Goal: Task Accomplishment & Management: Complete application form

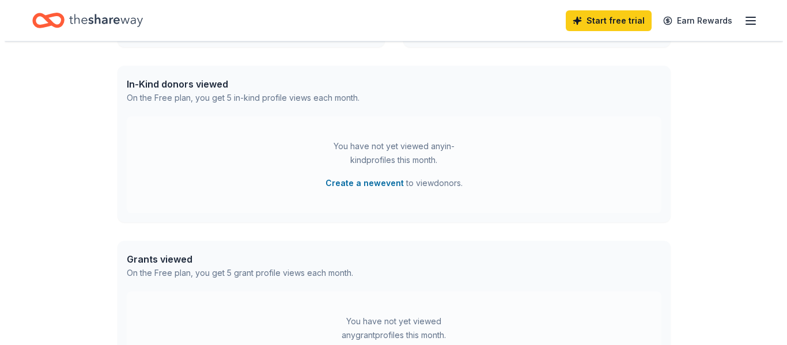
scroll to position [279, 0]
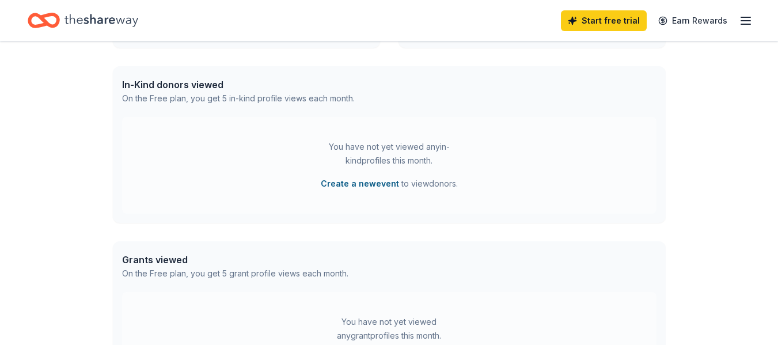
click at [378, 186] on button "Create a new event" at bounding box center [360, 184] width 78 height 14
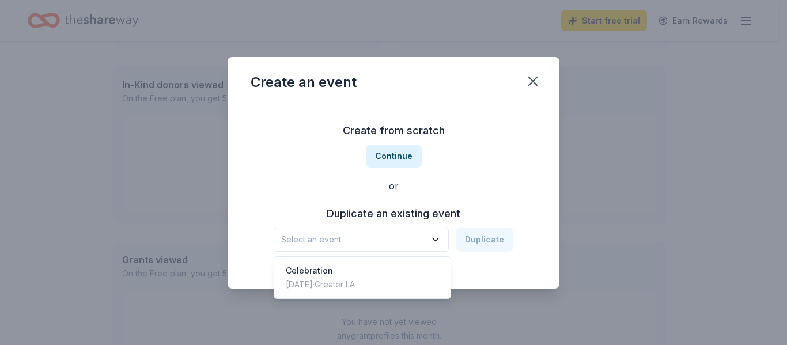
click at [437, 240] on icon "button" at bounding box center [435, 239] width 6 height 3
click at [468, 161] on div "Create from scratch Continue or Duplicate an existing event Select an event Dup…" at bounding box center [394, 186] width 286 height 167
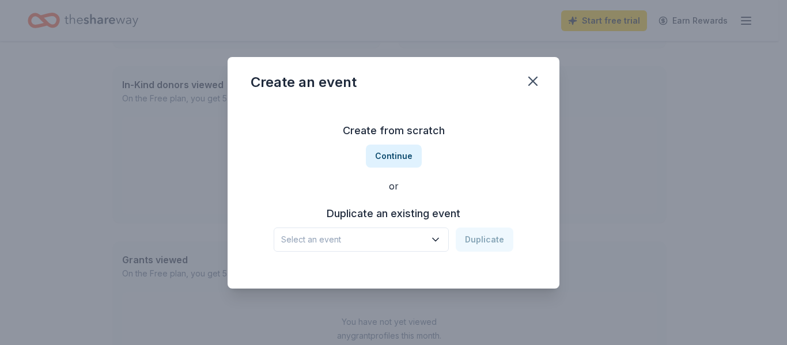
click at [443, 240] on button "Select an event" at bounding box center [361, 239] width 175 height 24
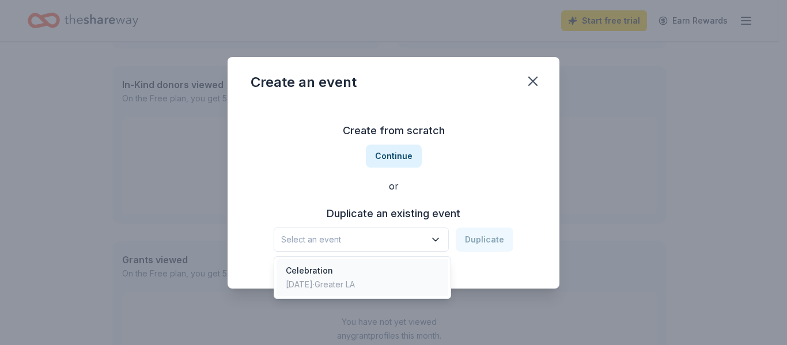
click at [355, 284] on div "Oct 10, 2024 · Greater LA" at bounding box center [320, 285] width 69 height 14
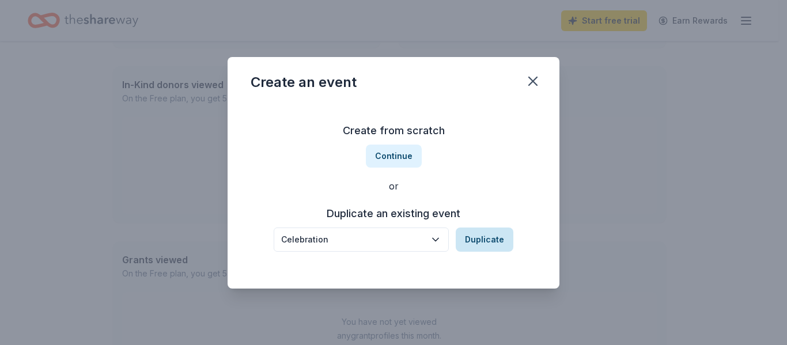
click at [488, 244] on button "Duplicate" at bounding box center [485, 239] width 58 height 24
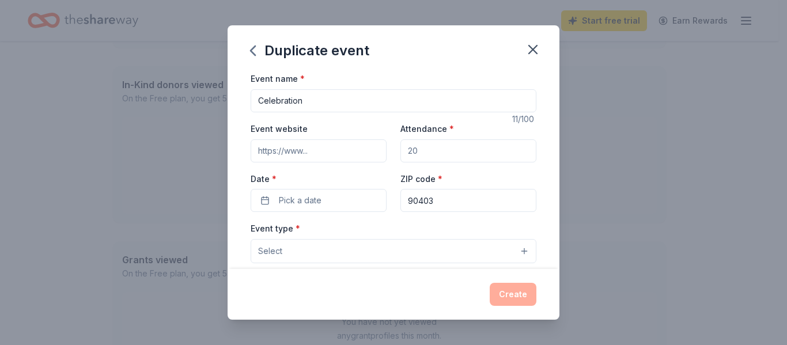
drag, startPoint x: 313, startPoint y: 105, endPoint x: 221, endPoint y: 87, distance: 93.3
click at [221, 87] on div "Duplicate event Event name * Celebration 11 /100 Event website Attendance * Dat…" at bounding box center [393, 172] width 787 height 345
type input "Getting the Homeless Home"
drag, startPoint x: 428, startPoint y: 149, endPoint x: 394, endPoint y: 148, distance: 34.0
click at [394, 148] on div "Event website Attendance * Date * Pick a date ZIP code * 90403" at bounding box center [394, 167] width 286 height 90
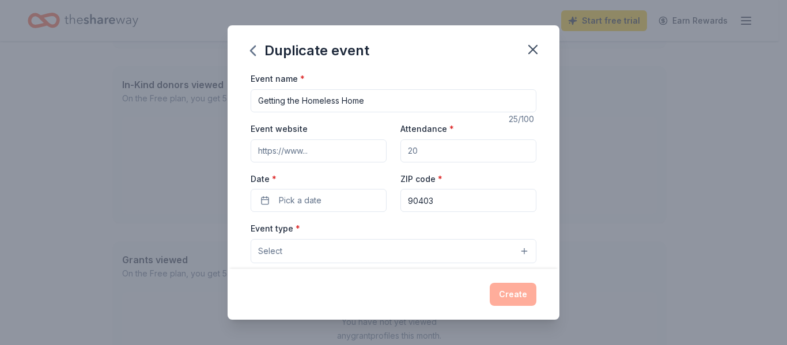
drag, startPoint x: 402, startPoint y: 150, endPoint x: 388, endPoint y: 146, distance: 14.4
click at [388, 146] on div "Event website Attendance * Date * Pick a date ZIP code * 90403" at bounding box center [394, 167] width 286 height 90
type input "200"
click at [332, 145] on input "Event website" at bounding box center [319, 150] width 136 height 23
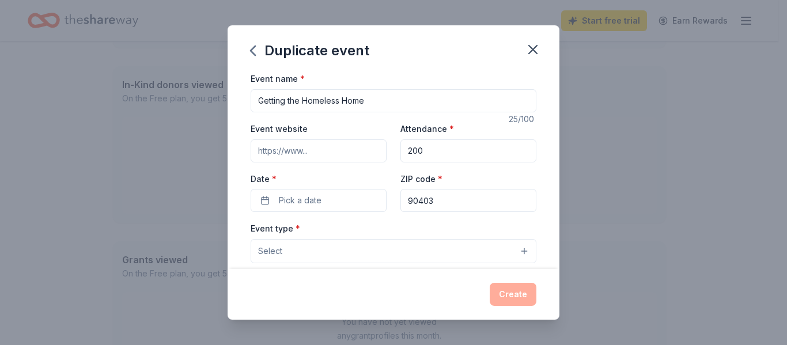
click at [332, 145] on input "Event website" at bounding box center [319, 150] width 136 height 23
paste input "https://www.eventbrite.com/e/getting-the-homeless-home-tickets-1448234722039?af…"
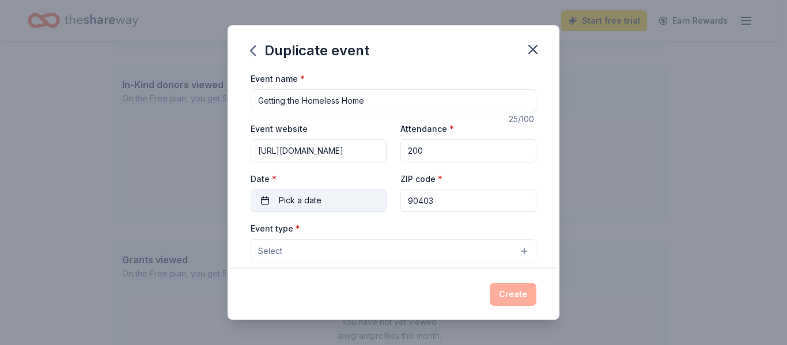
type input "https://www.eventbrite.com/e/getting-the-homeless-home-tickets-1448234722039?af…"
click at [316, 203] on span "Pick a date" at bounding box center [300, 200] width 43 height 14
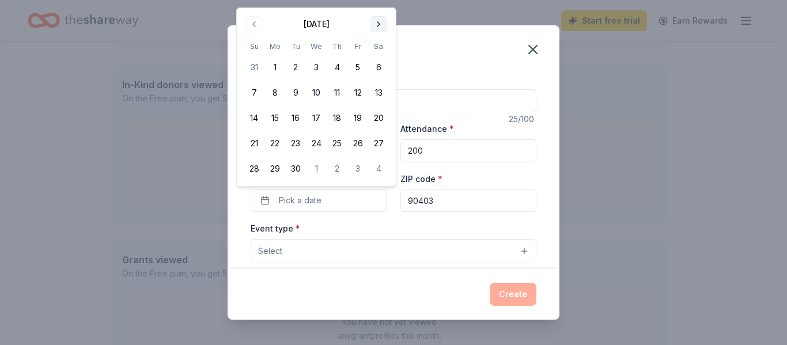
click at [378, 24] on button "Go to next month" at bounding box center [378, 24] width 16 height 16
click at [336, 122] on button "16" at bounding box center [337, 118] width 21 height 21
click at [338, 114] on button "16" at bounding box center [337, 118] width 21 height 21
click at [359, 252] on button "Select" at bounding box center [394, 251] width 286 height 24
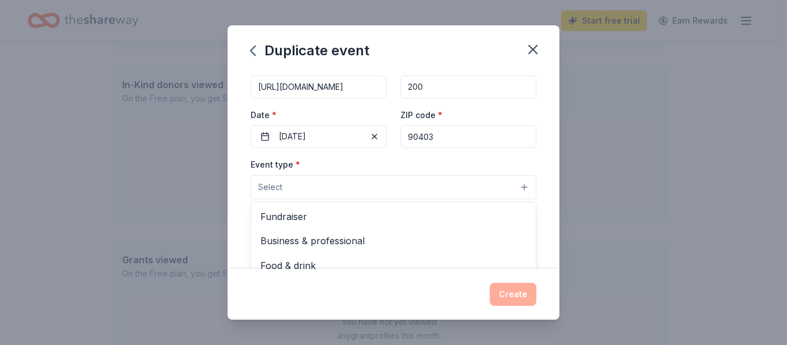
scroll to position [78, 0]
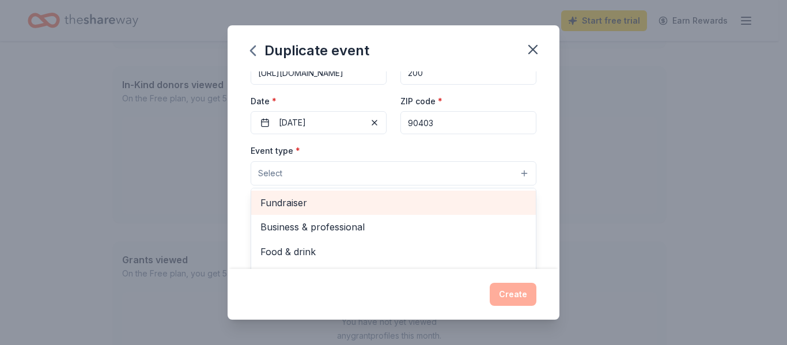
click at [312, 204] on span "Fundraiser" at bounding box center [393, 202] width 266 height 15
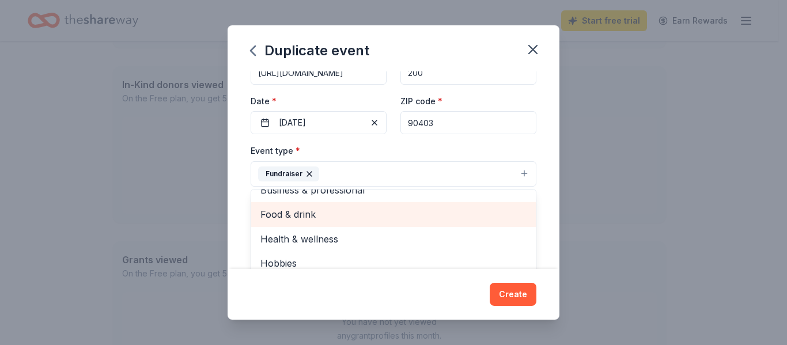
scroll to position [0, 0]
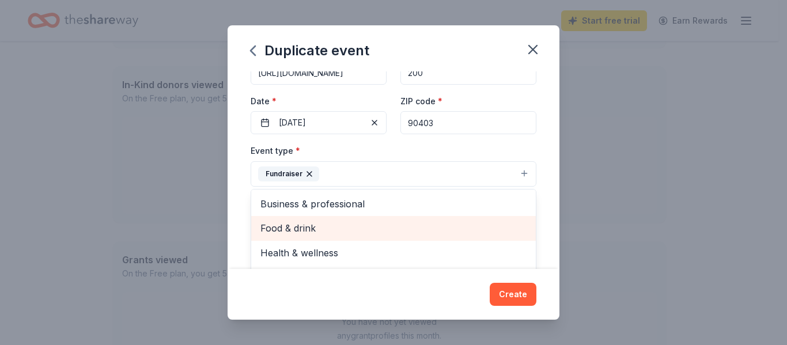
click at [353, 226] on span "Food & drink" at bounding box center [393, 228] width 266 height 15
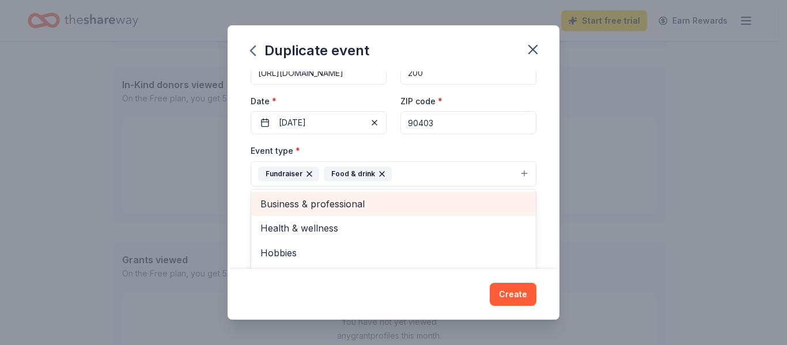
click at [363, 200] on span "Business & professional" at bounding box center [393, 203] width 266 height 15
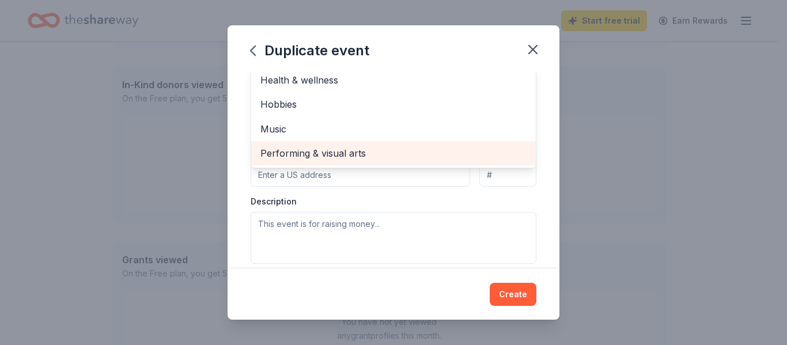
scroll to position [203, 0]
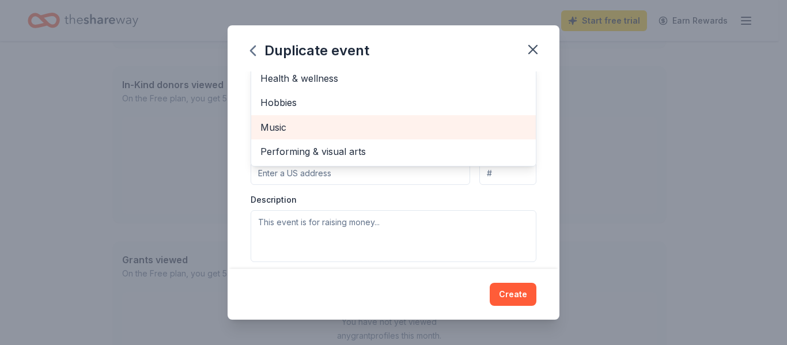
click at [386, 134] on span "Music" at bounding box center [393, 127] width 266 height 15
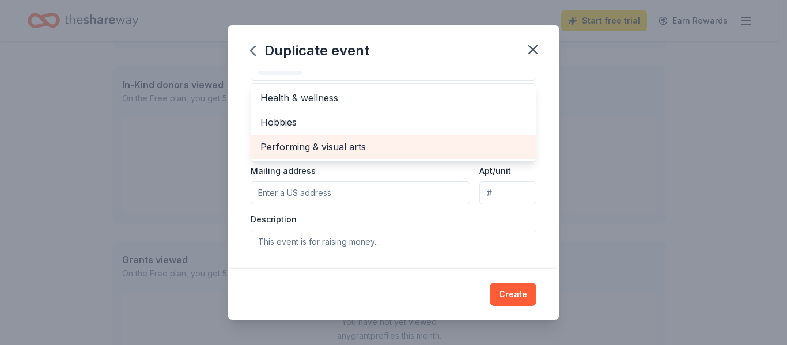
scroll to position [223, 0]
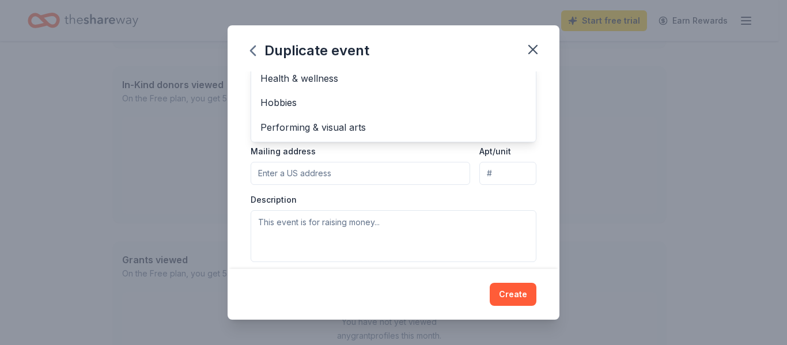
click at [379, 176] on div "Event type * Fundraiser Food & drink Business & professional Music Health & wel…" at bounding box center [394, 129] width 286 height 263
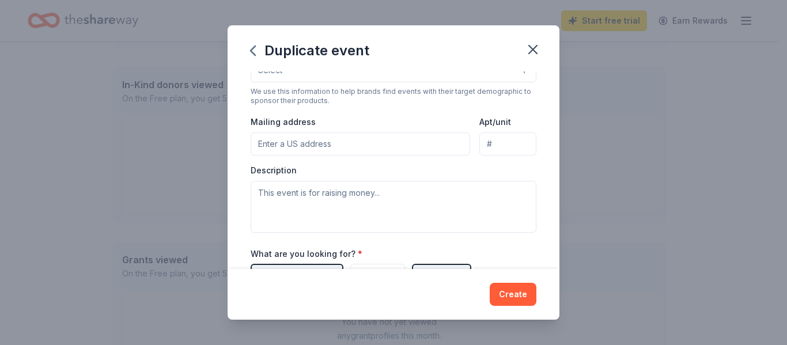
scroll to position [252, 0]
click at [377, 149] on input "Mailing address" at bounding box center [360, 144] width 219 height 23
type input "514 W Buckthorn St"
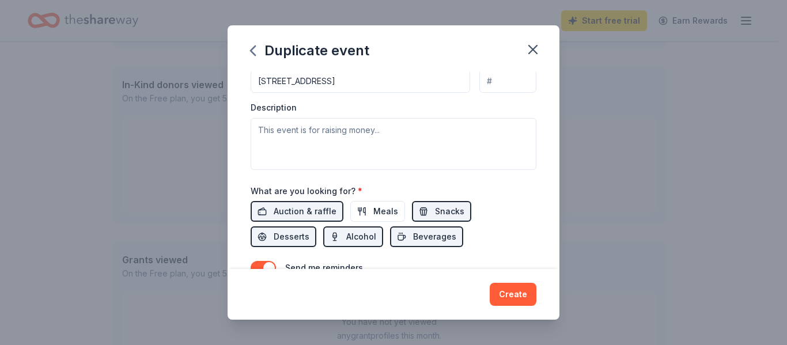
scroll to position [314, 0]
click at [359, 236] on span "Alcohol" at bounding box center [361, 237] width 30 height 14
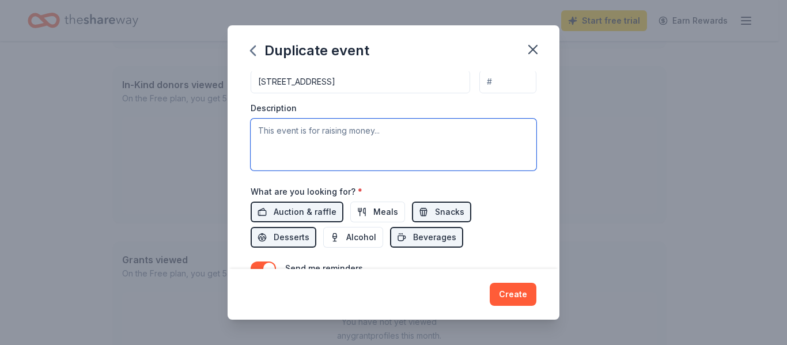
click at [284, 129] on textarea at bounding box center [394, 145] width 286 height 52
paste textarea "Join us for the Getting the Homeless Home Gala, an inspiring evening dedicated …"
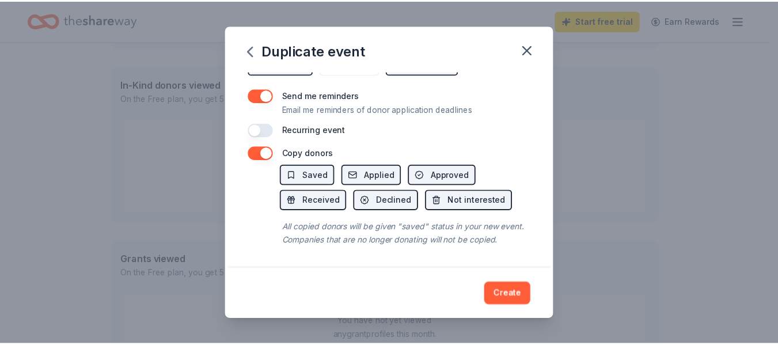
scroll to position [500, 0]
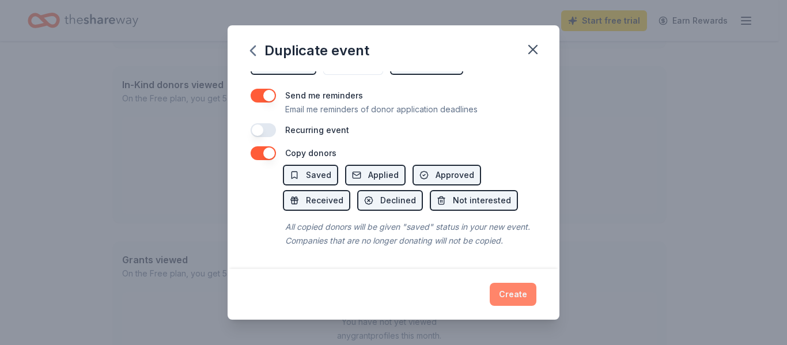
type textarea "Join us for the Getting the Homeless Home Gala, an inspiring evening dedicated …"
click at [513, 302] on button "Create" at bounding box center [512, 294] width 47 height 23
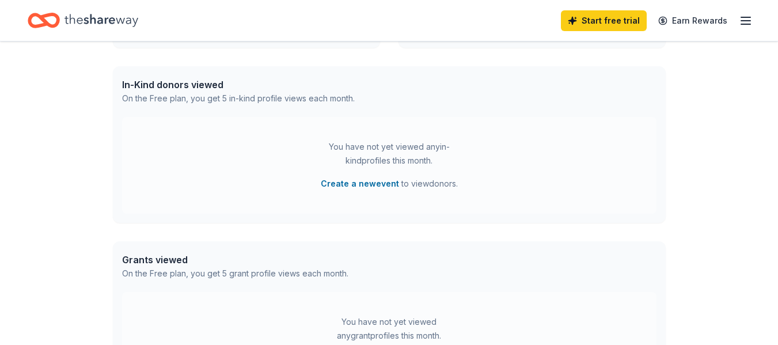
scroll to position [191, 0]
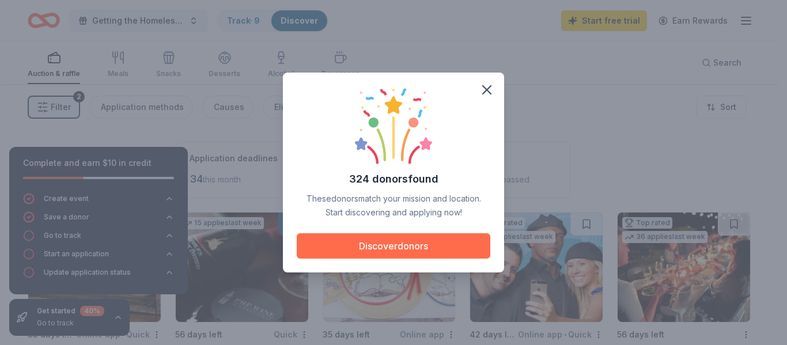
click at [414, 247] on button "Discover donors" at bounding box center [393, 245] width 193 height 25
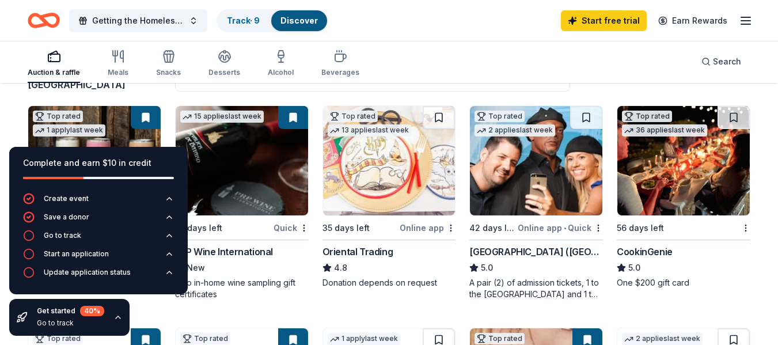
scroll to position [106, 0]
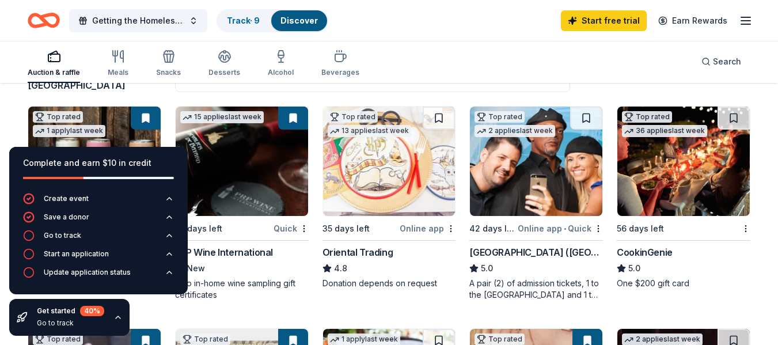
click at [119, 321] on icon "button" at bounding box center [117, 317] width 9 height 9
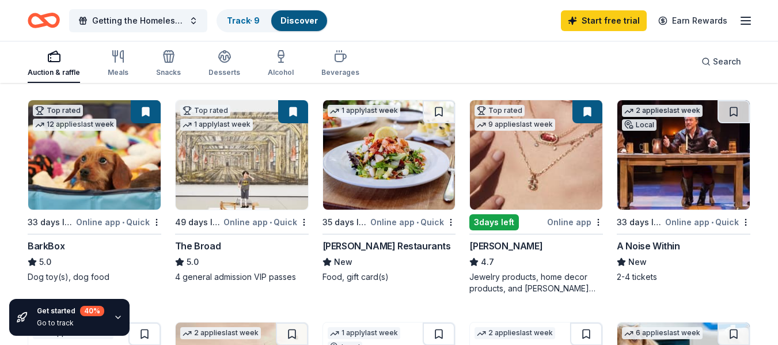
scroll to position [335, 0]
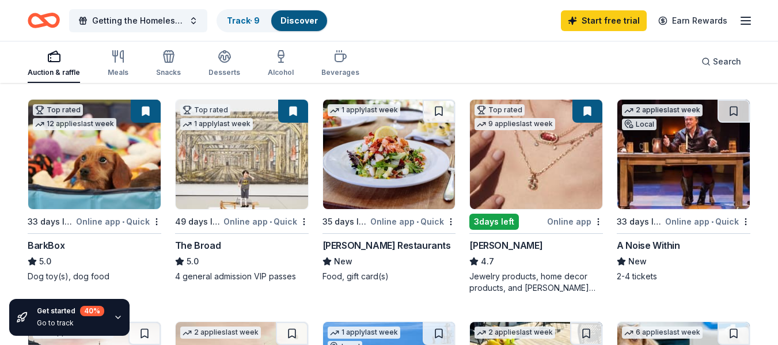
click at [117, 223] on div "Online app • Quick" at bounding box center [118, 221] width 85 height 14
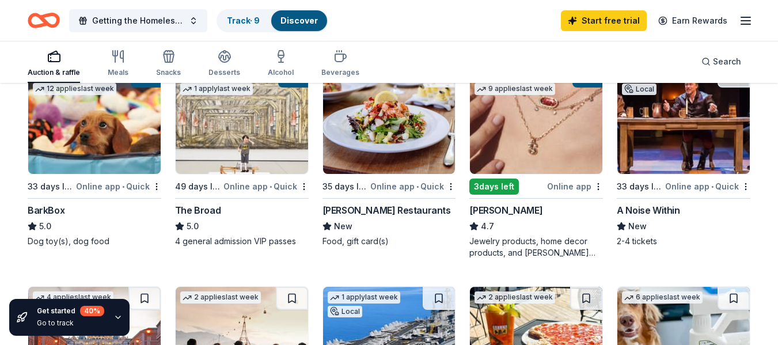
scroll to position [381, 0]
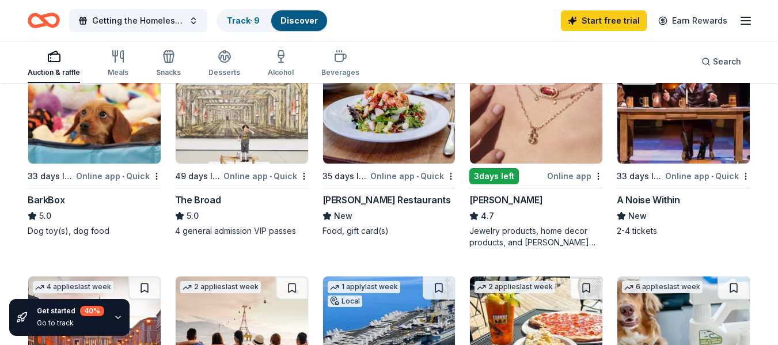
click at [571, 177] on div "Online app" at bounding box center [575, 176] width 56 height 14
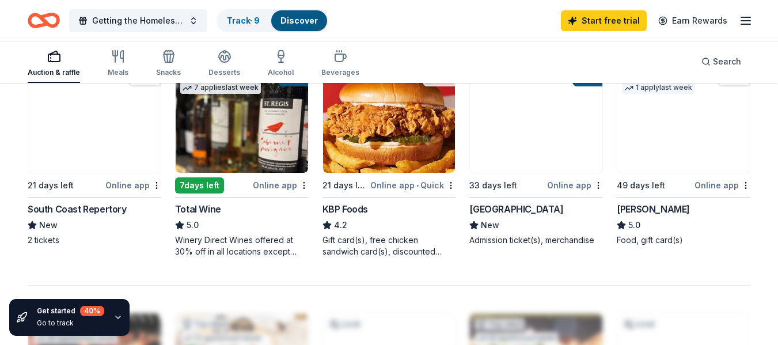
scroll to position [818, 0]
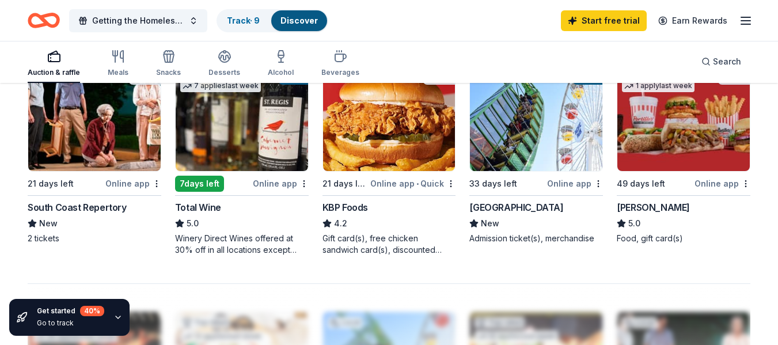
click at [275, 184] on div "Online app" at bounding box center [281, 183] width 56 height 14
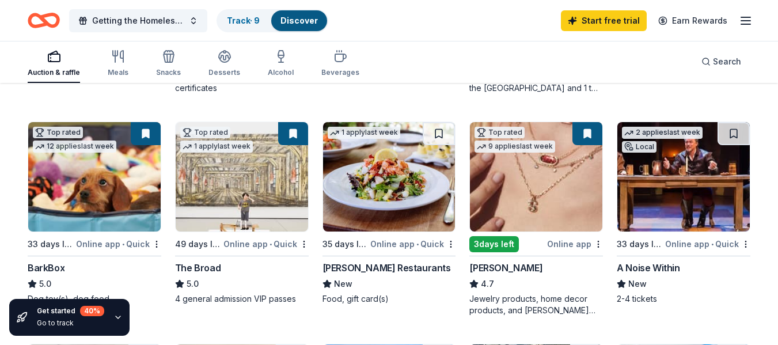
scroll to position [314, 0]
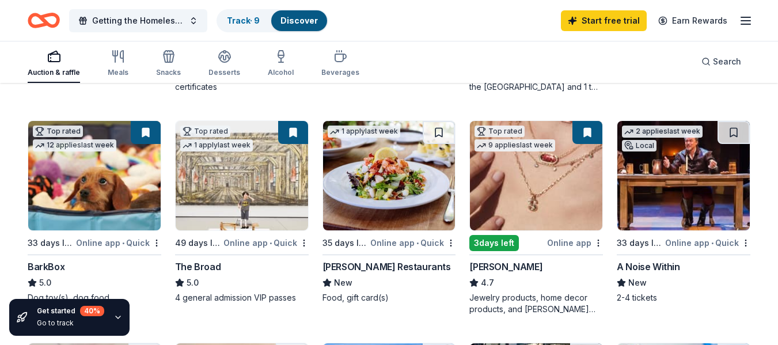
click at [248, 191] on img at bounding box center [242, 175] width 132 height 109
click at [259, 245] on div "Online app • Quick" at bounding box center [265, 243] width 85 height 14
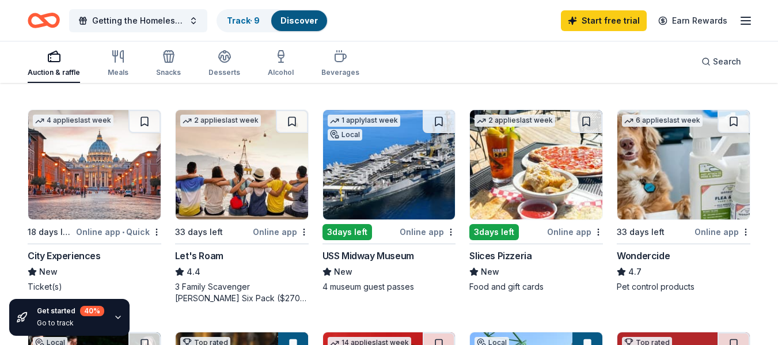
scroll to position [547, 0]
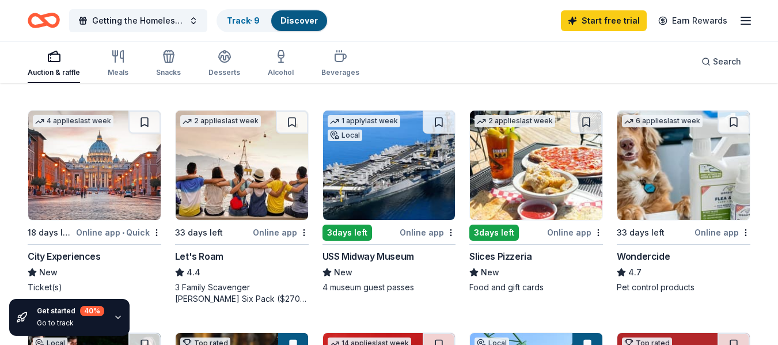
click at [262, 231] on div "Online app" at bounding box center [281, 232] width 56 height 14
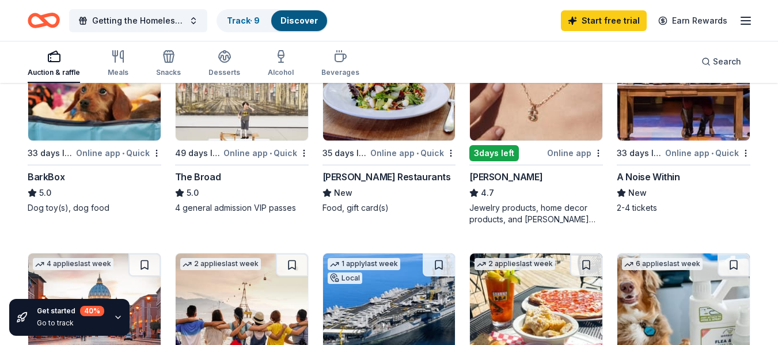
scroll to position [339, 0]
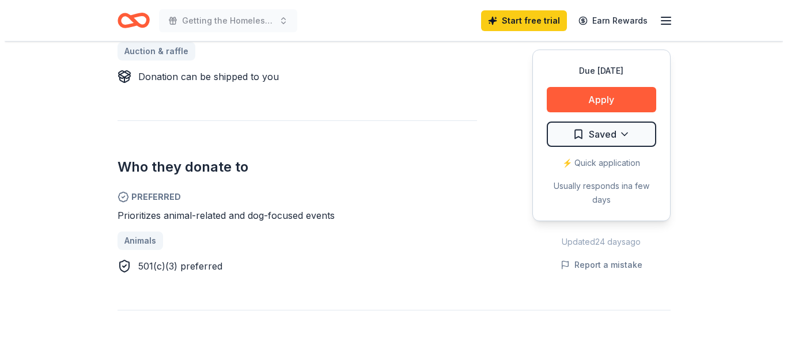
scroll to position [561, 0]
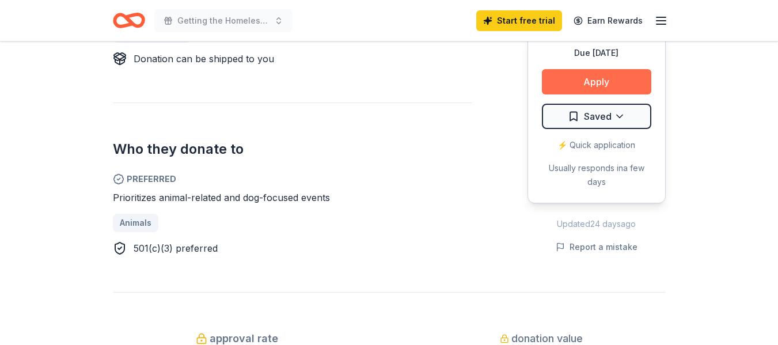
click at [585, 84] on button "Apply" at bounding box center [596, 81] width 109 height 25
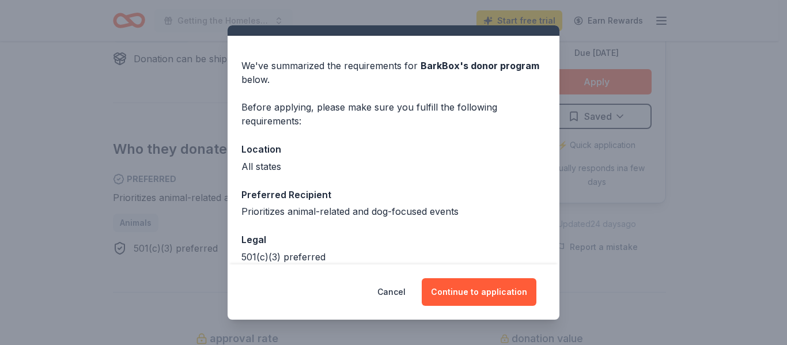
scroll to position [22, 0]
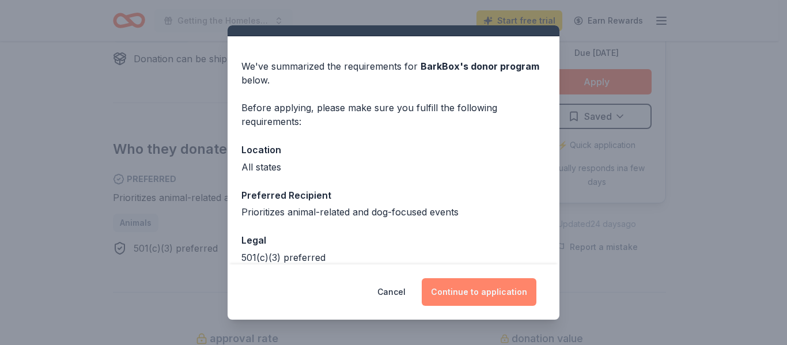
click at [472, 302] on button "Continue to application" at bounding box center [479, 292] width 115 height 28
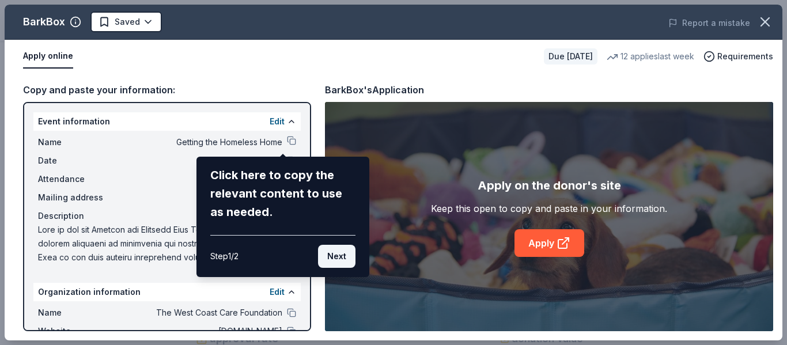
click at [335, 261] on button "Next" at bounding box center [336, 256] width 37 height 23
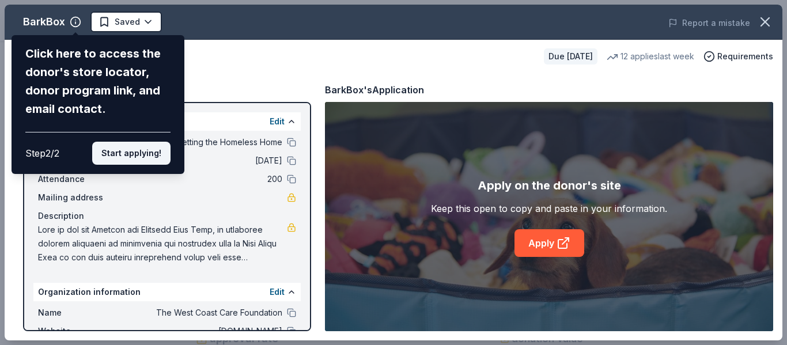
click at [141, 156] on button "Start applying!" at bounding box center [131, 153] width 78 height 23
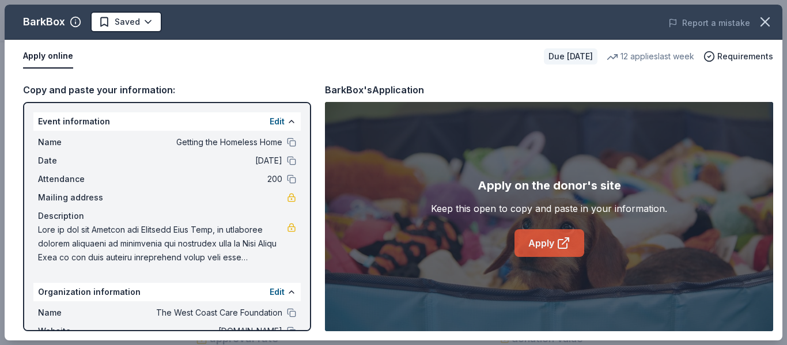
click at [562, 248] on icon at bounding box center [562, 244] width 9 height 9
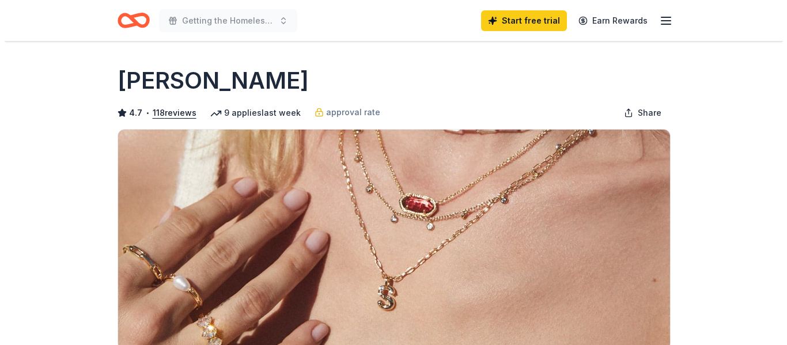
scroll to position [195, 0]
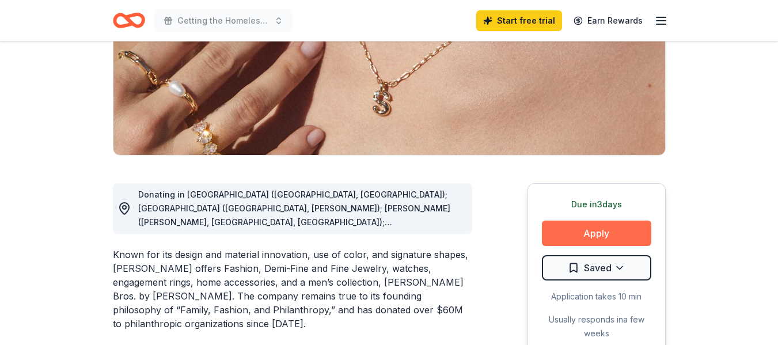
click at [589, 227] on button "Apply" at bounding box center [596, 233] width 109 height 25
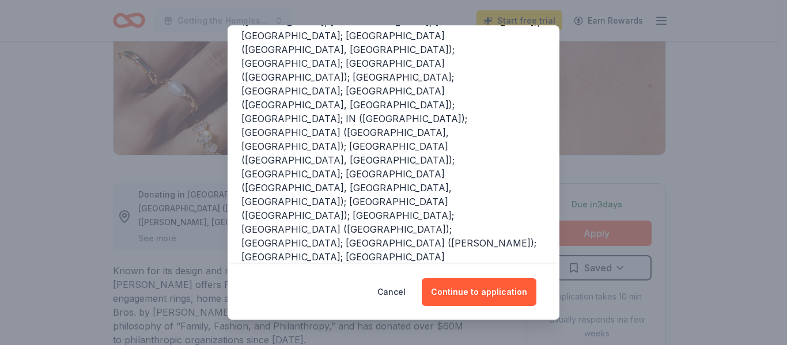
scroll to position [210, 0]
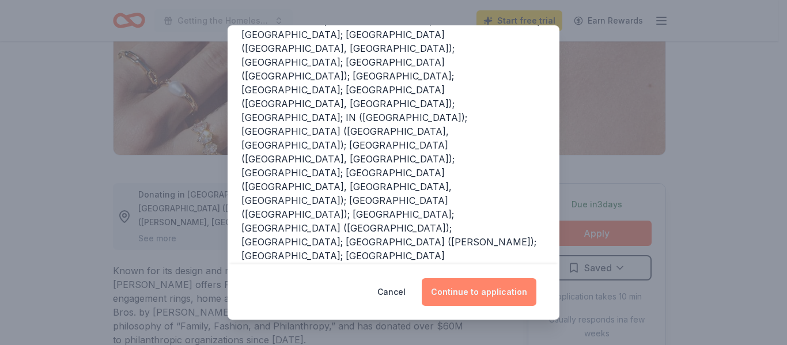
click at [496, 296] on button "Continue to application" at bounding box center [479, 292] width 115 height 28
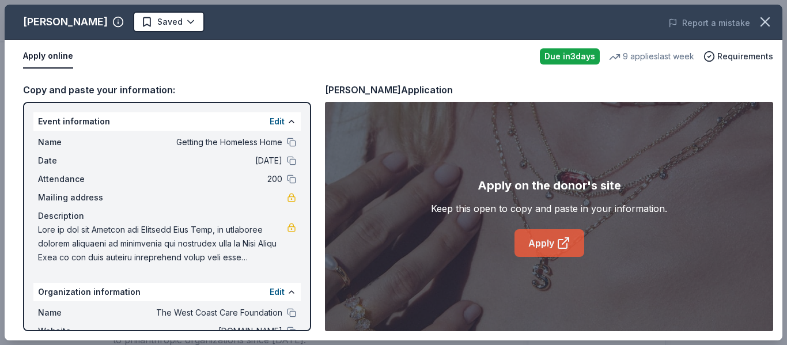
click at [546, 242] on link "Apply" at bounding box center [549, 243] width 70 height 28
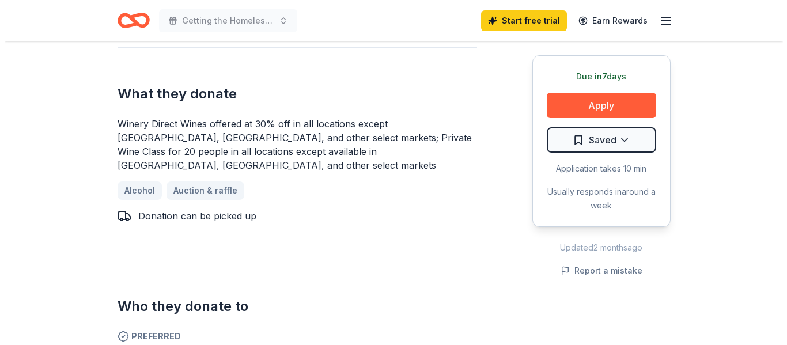
scroll to position [476, 0]
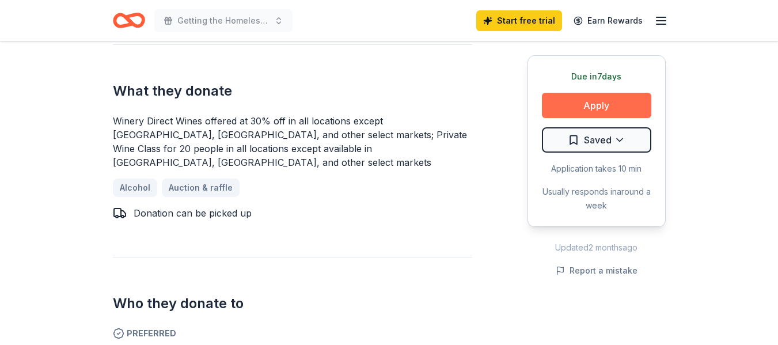
click at [595, 104] on button "Apply" at bounding box center [596, 105] width 109 height 25
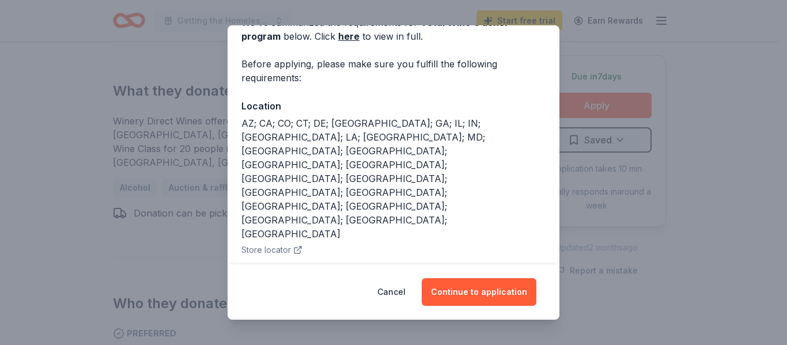
scroll to position [68, 0]
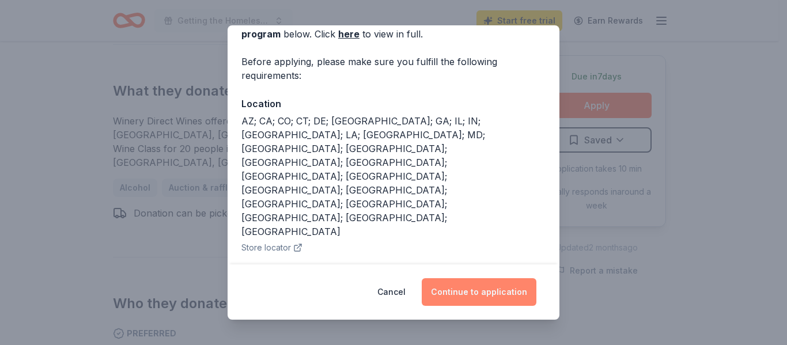
click at [464, 293] on button "Continue to application" at bounding box center [479, 292] width 115 height 28
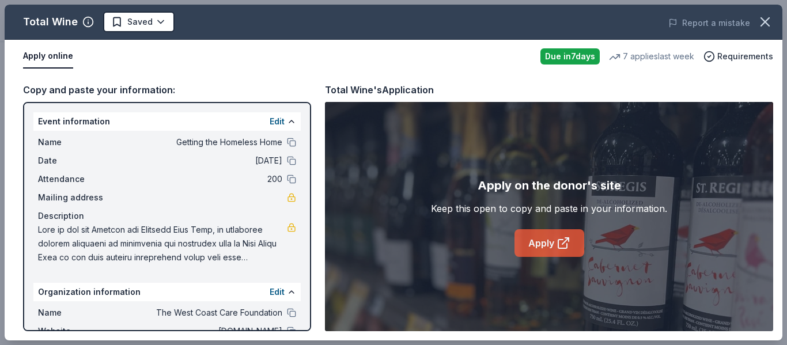
click at [551, 248] on link "Apply" at bounding box center [549, 243] width 70 height 28
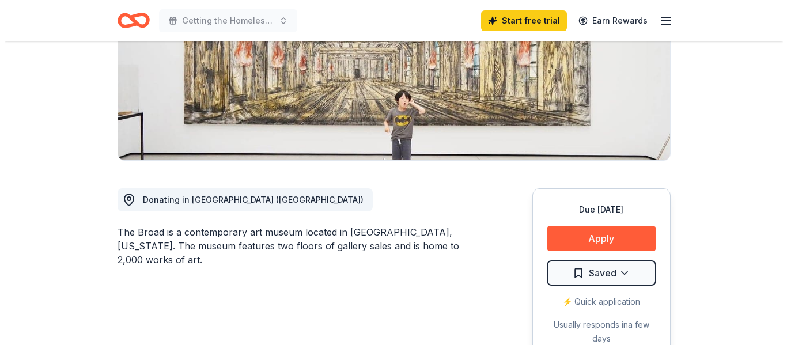
scroll to position [243, 0]
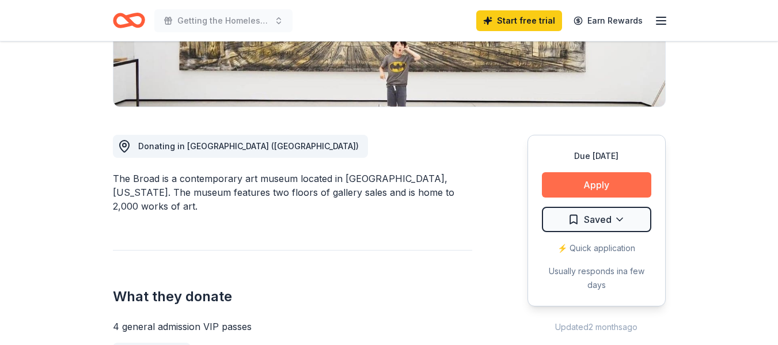
click at [598, 187] on button "Apply" at bounding box center [596, 184] width 109 height 25
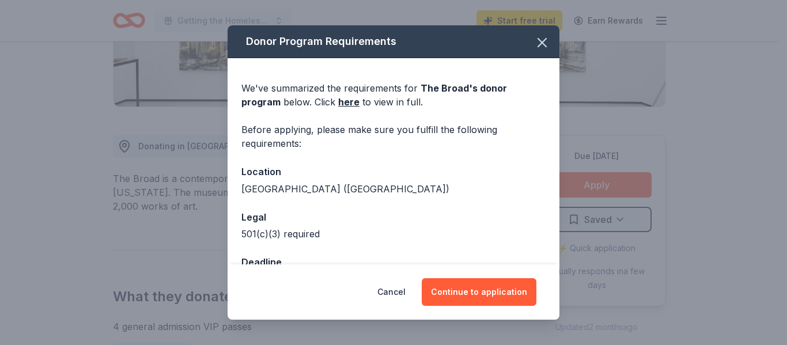
scroll to position [38, 0]
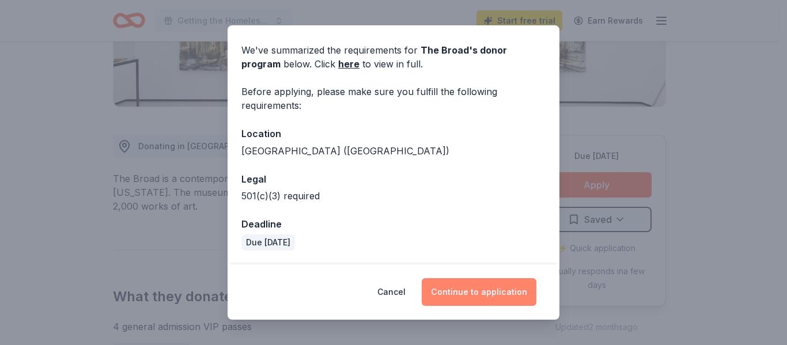
click at [469, 295] on button "Continue to application" at bounding box center [479, 292] width 115 height 28
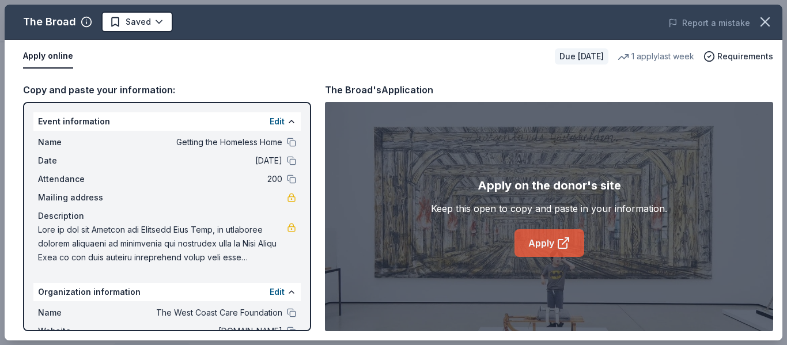
click at [549, 241] on link "Apply" at bounding box center [549, 243] width 70 height 28
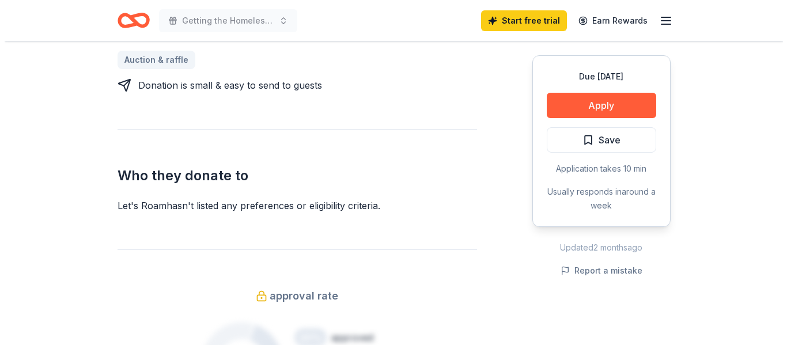
scroll to position [566, 0]
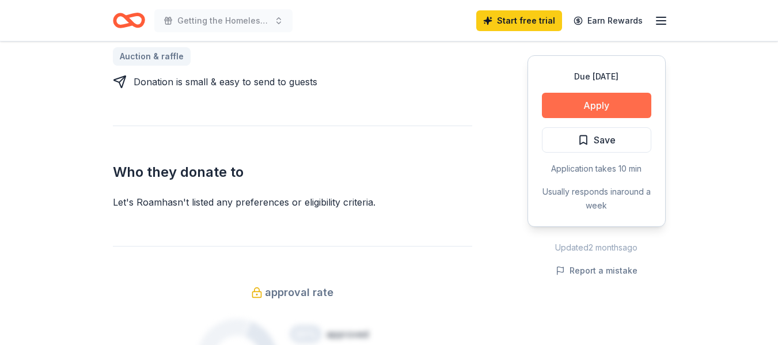
click at [581, 108] on button "Apply" at bounding box center [596, 105] width 109 height 25
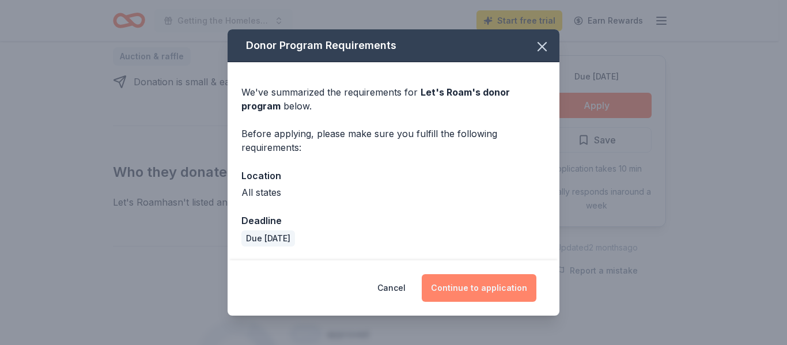
click at [458, 287] on button "Continue to application" at bounding box center [479, 288] width 115 height 28
